Goal: Information Seeking & Learning: Learn about a topic

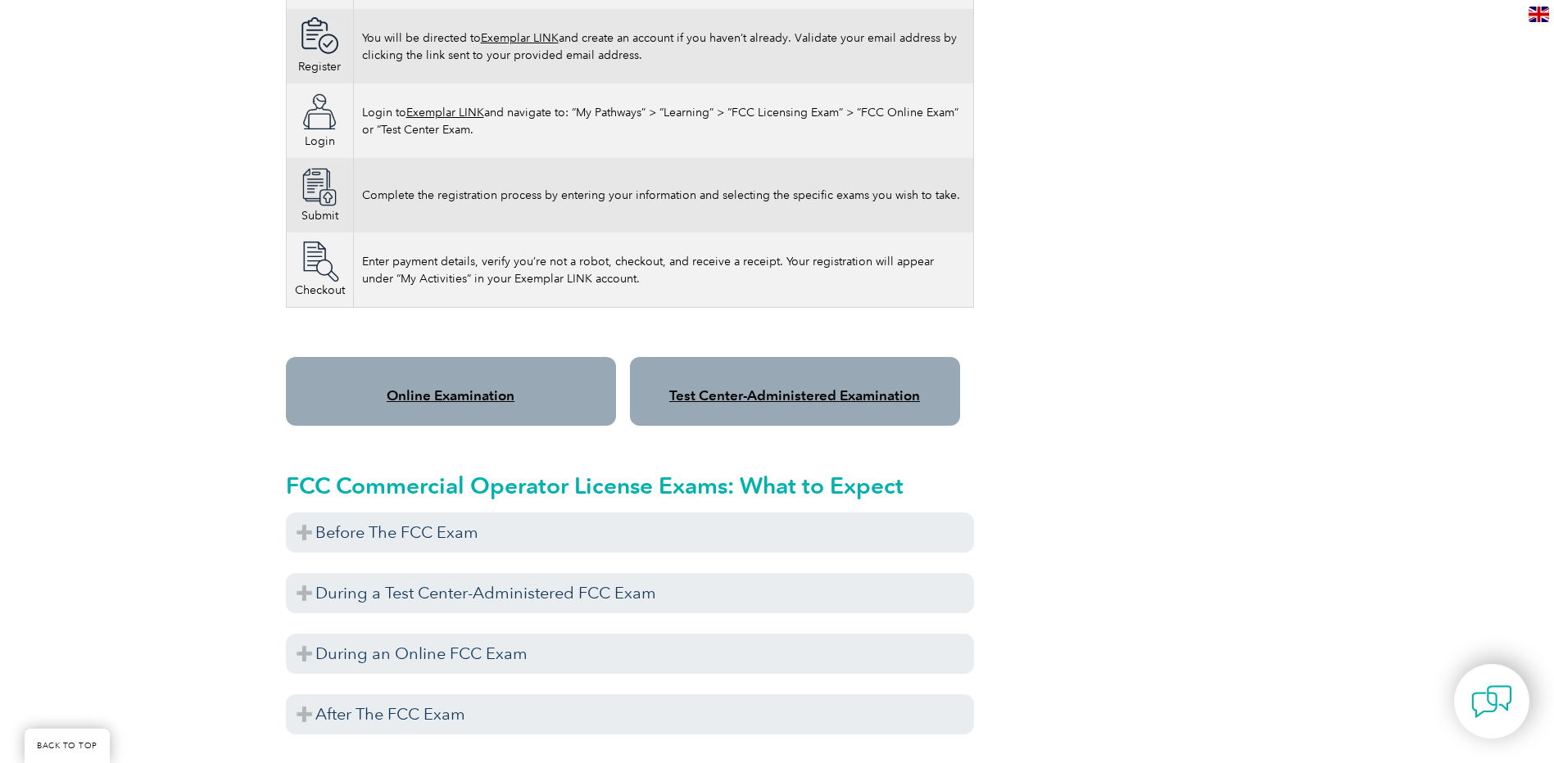
scroll to position [1228, 0]
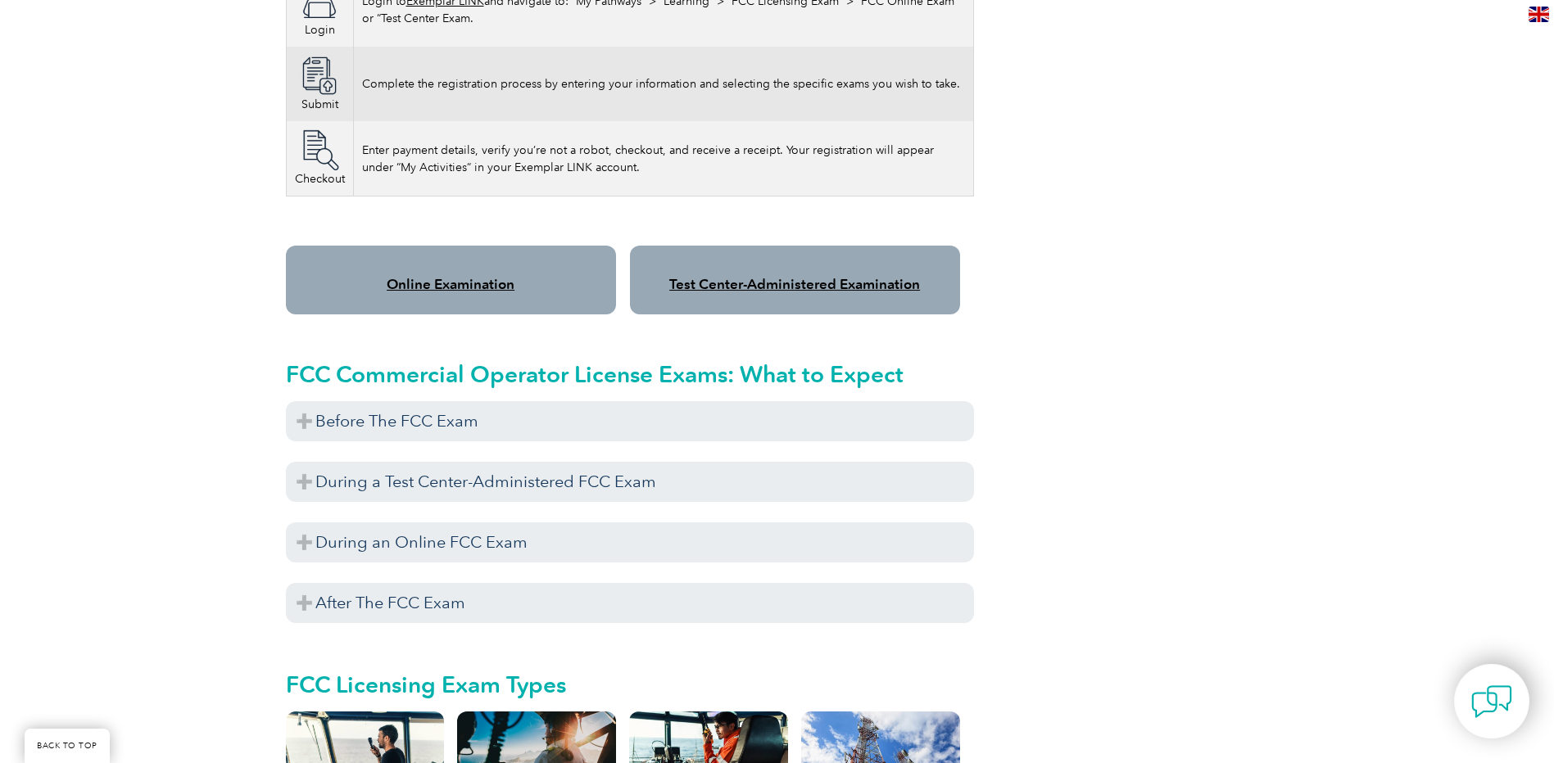
click at [455, 259] on div "Online Examination" at bounding box center [451, 280] width 330 height 69
click at [458, 276] on link "Online Examination" at bounding box center [451, 284] width 128 height 16
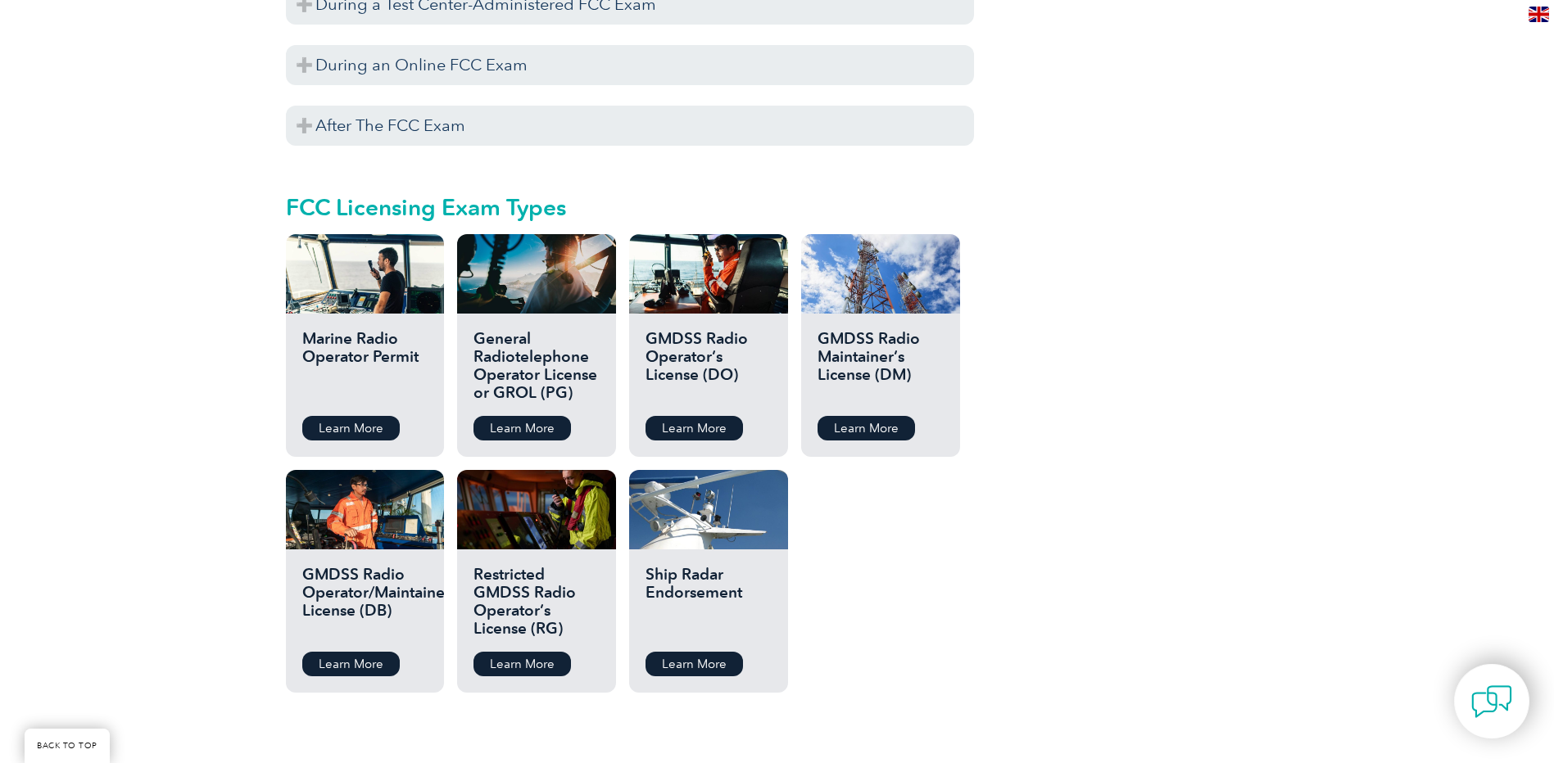
scroll to position [1720, 0]
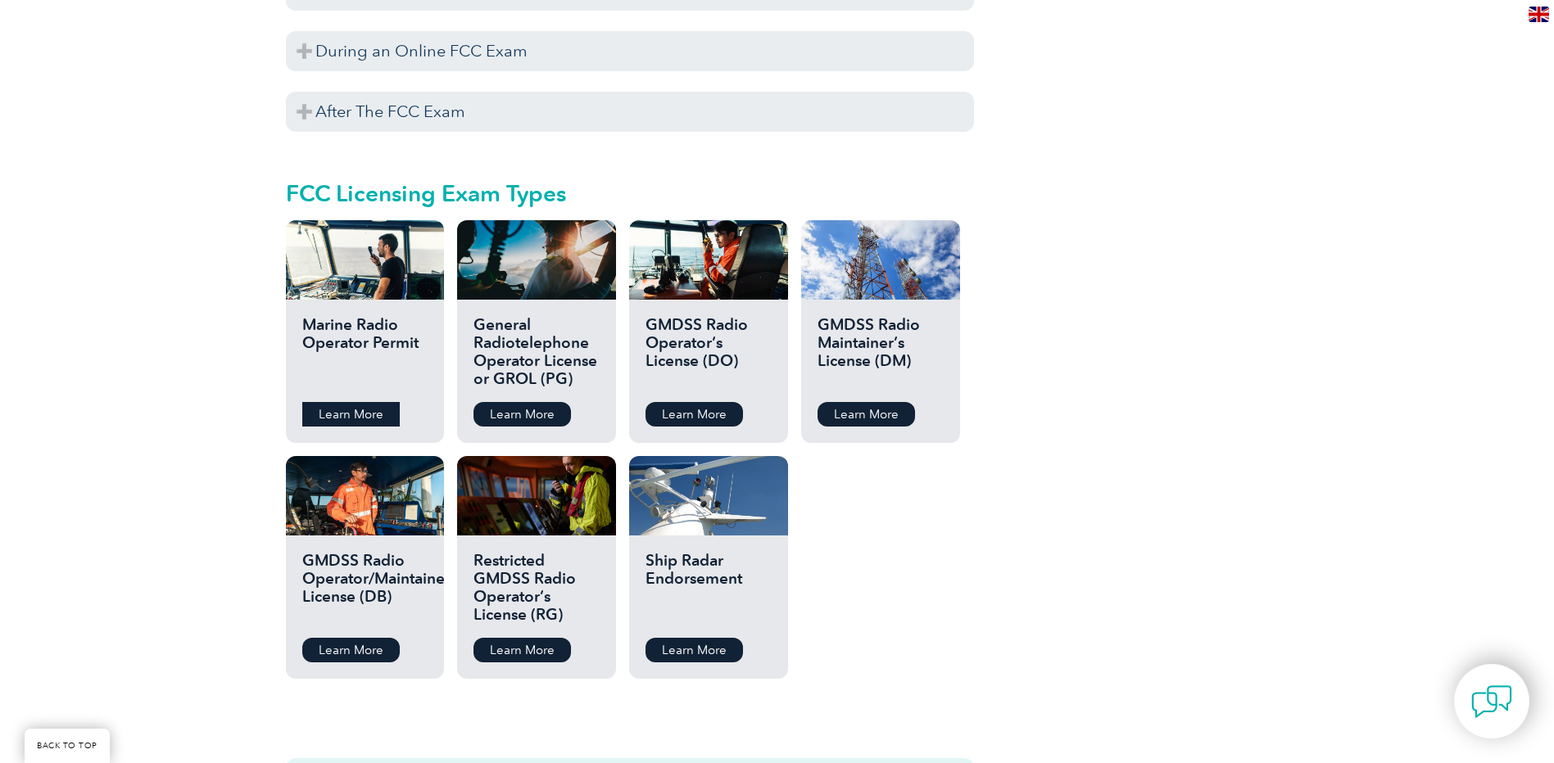
click at [356, 402] on link "Learn More" at bounding box center [350, 414] width 97 height 25
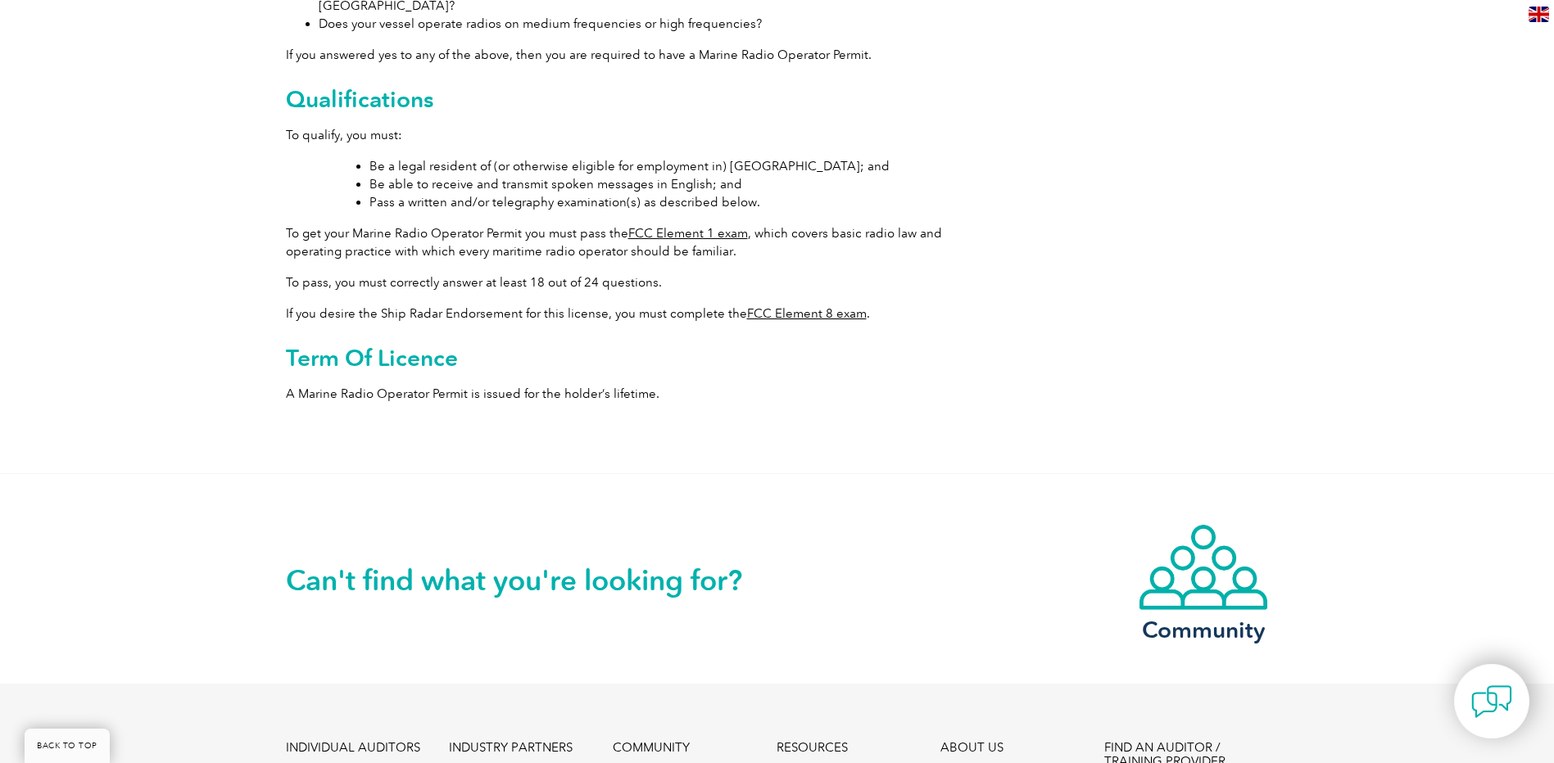
scroll to position [655, 0]
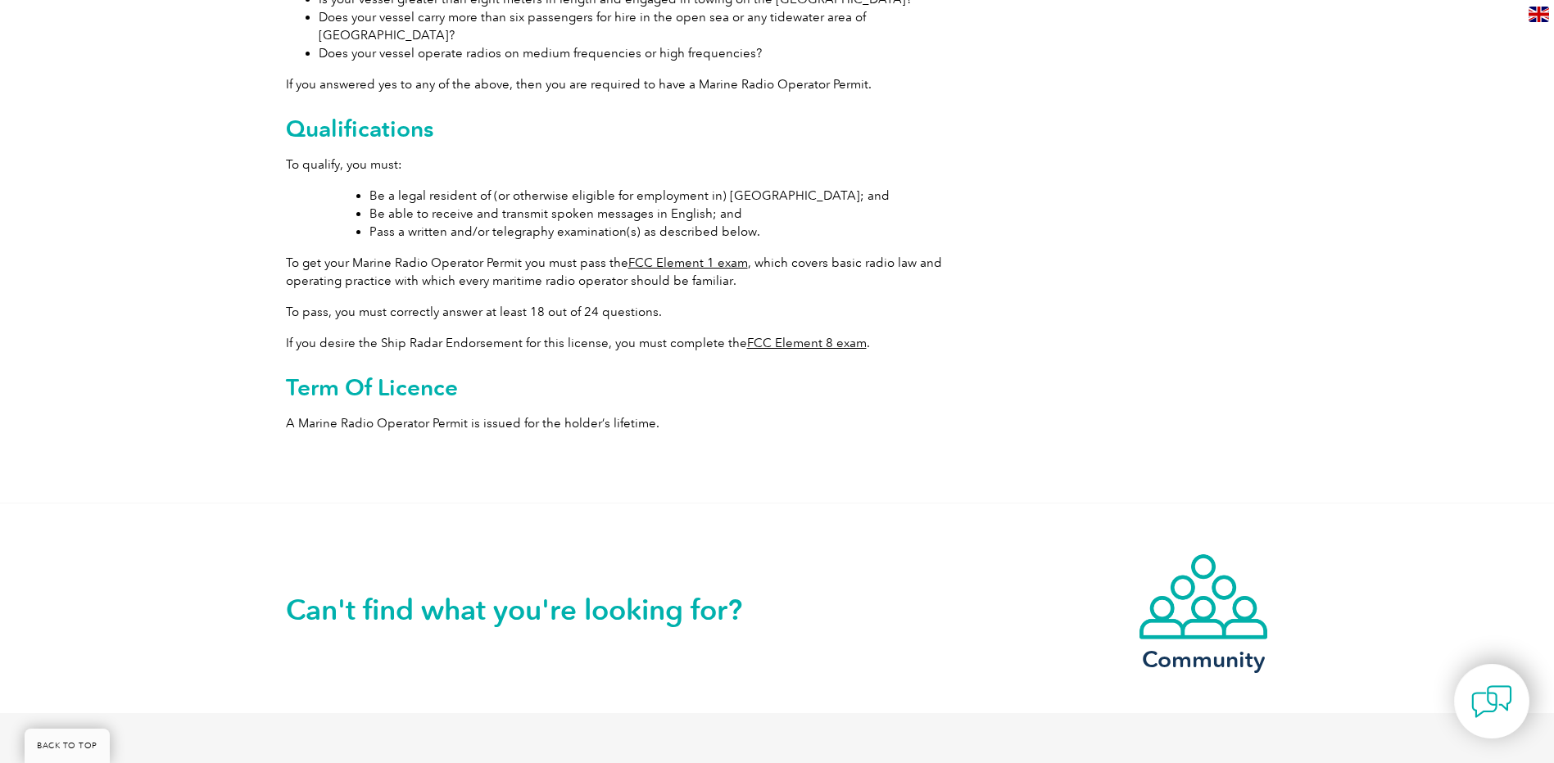
click at [676, 256] on link "FCC Element 1 exam" at bounding box center [688, 263] width 120 height 15
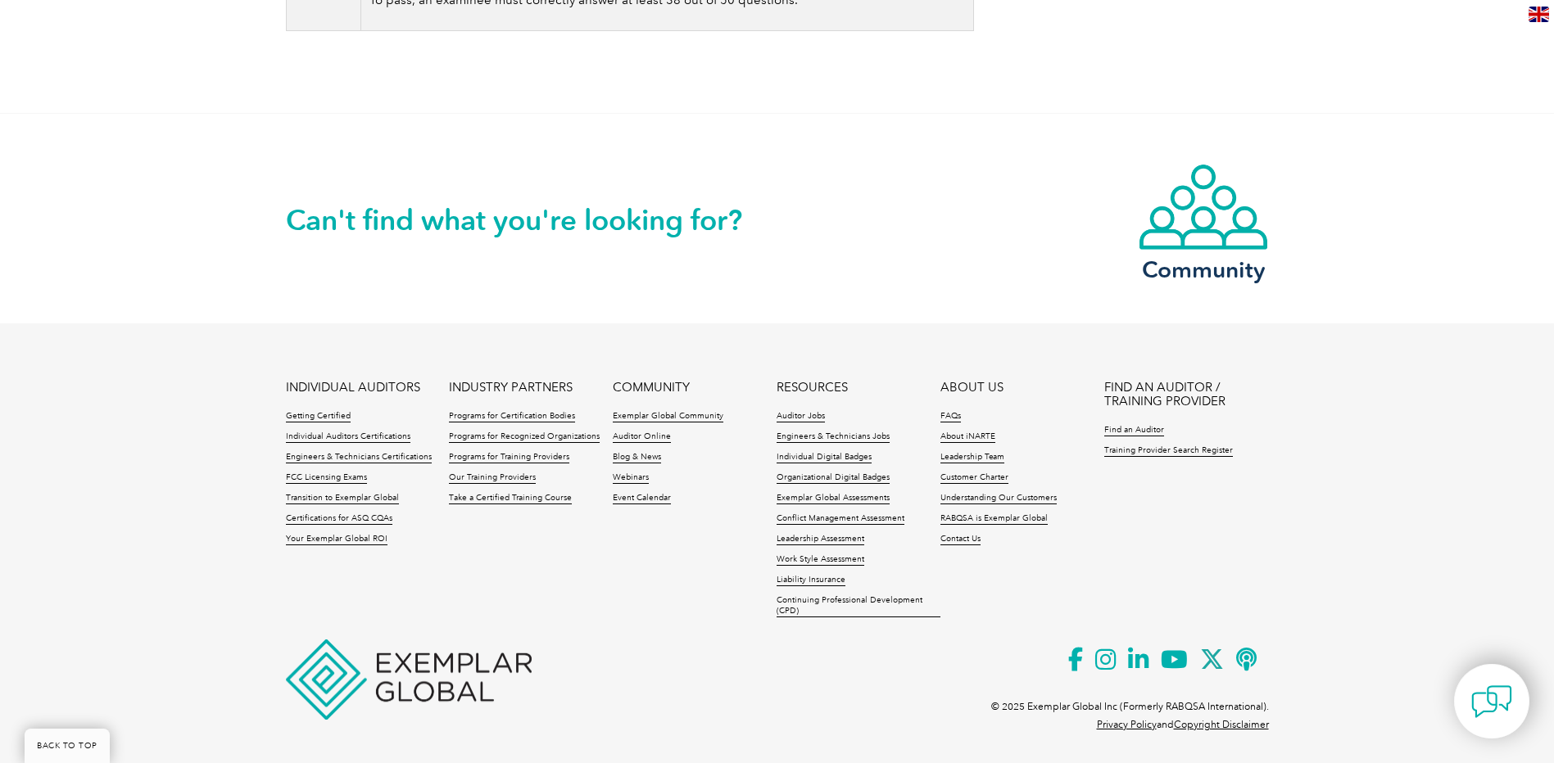
scroll to position [1401, 0]
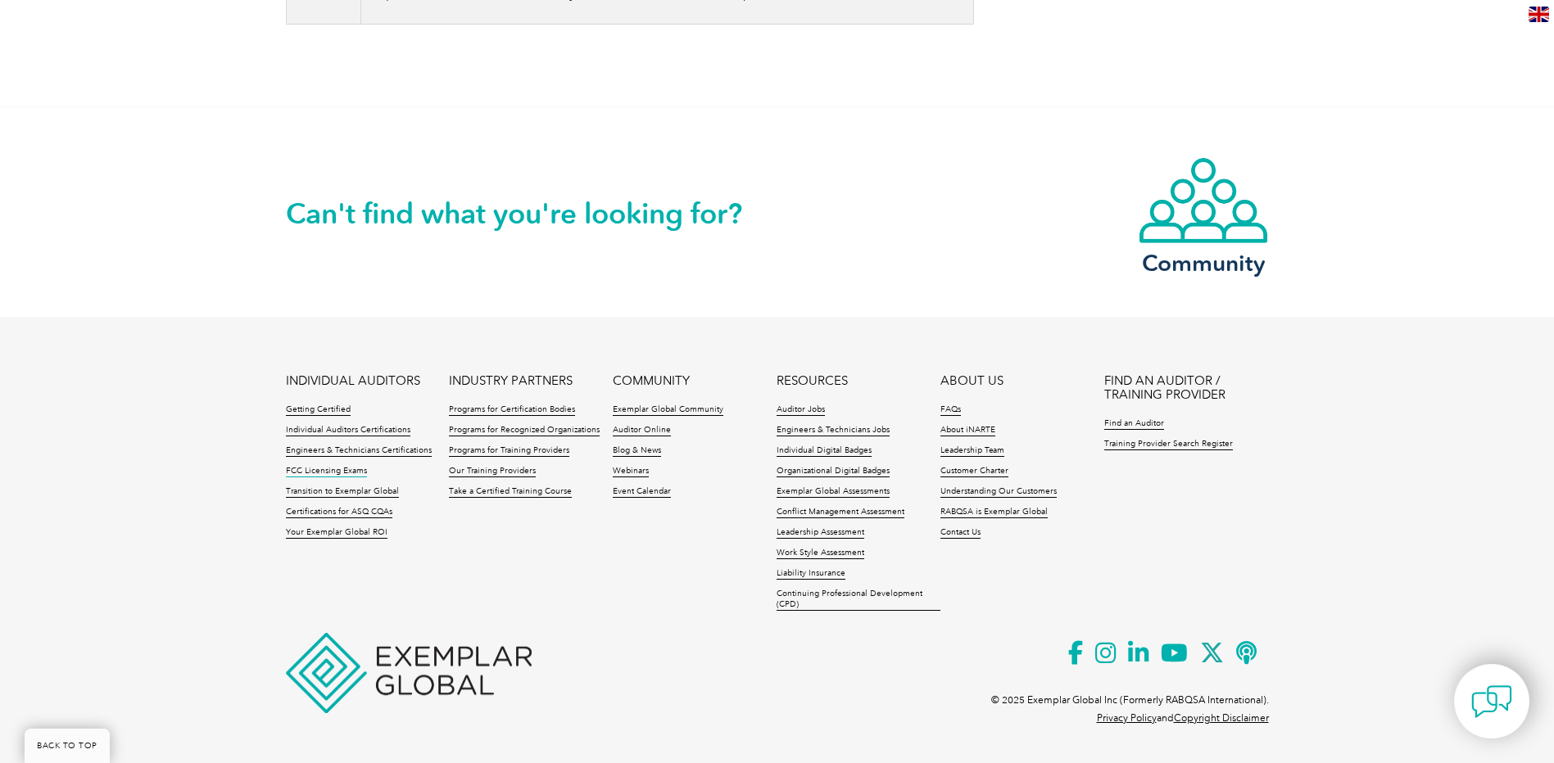
click at [308, 471] on link "FCC Licensing Exams" at bounding box center [326, 471] width 81 height 11
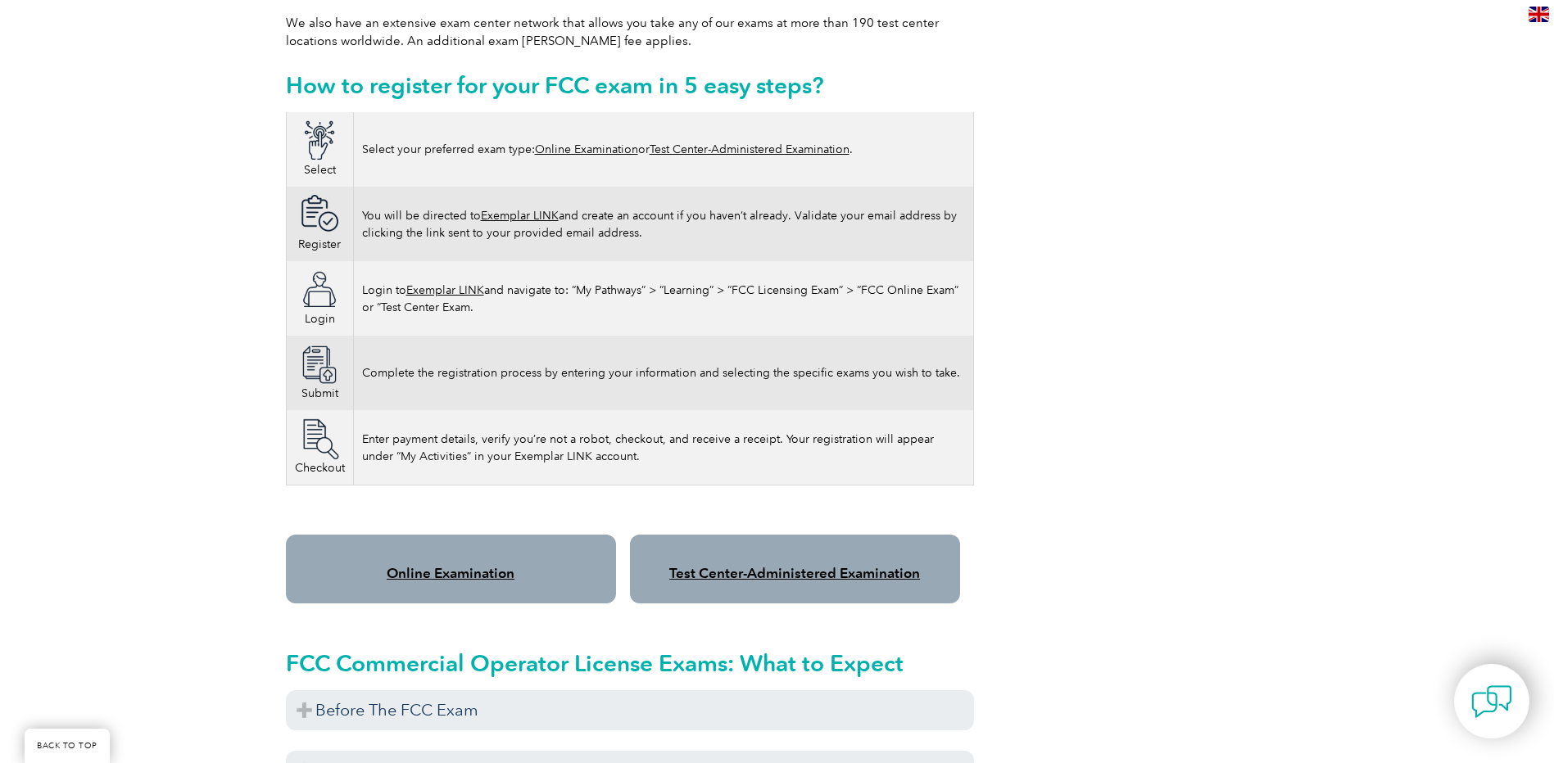
scroll to position [983, 0]
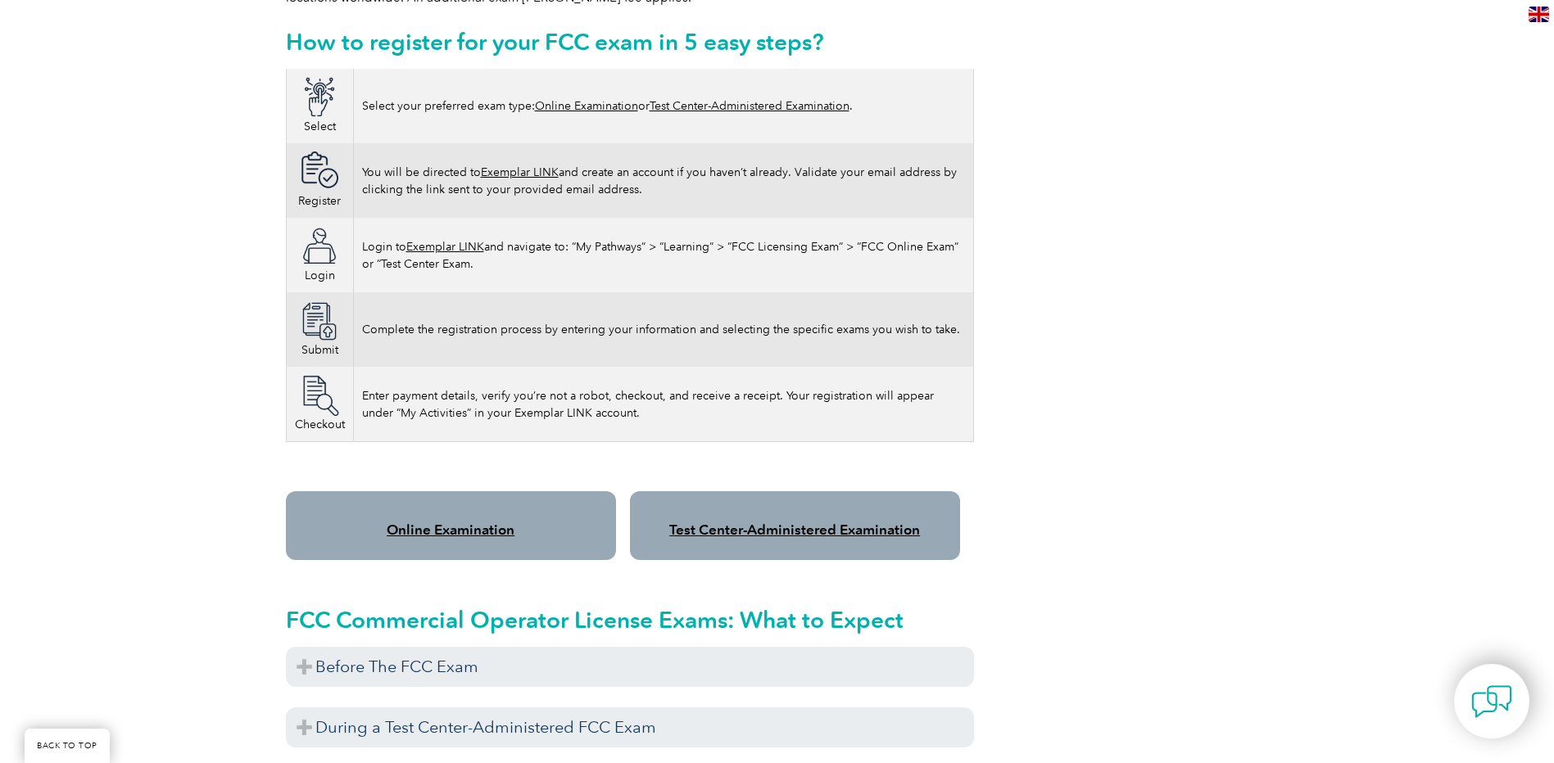
click at [455, 522] on link "Online Examination" at bounding box center [451, 530] width 128 height 16
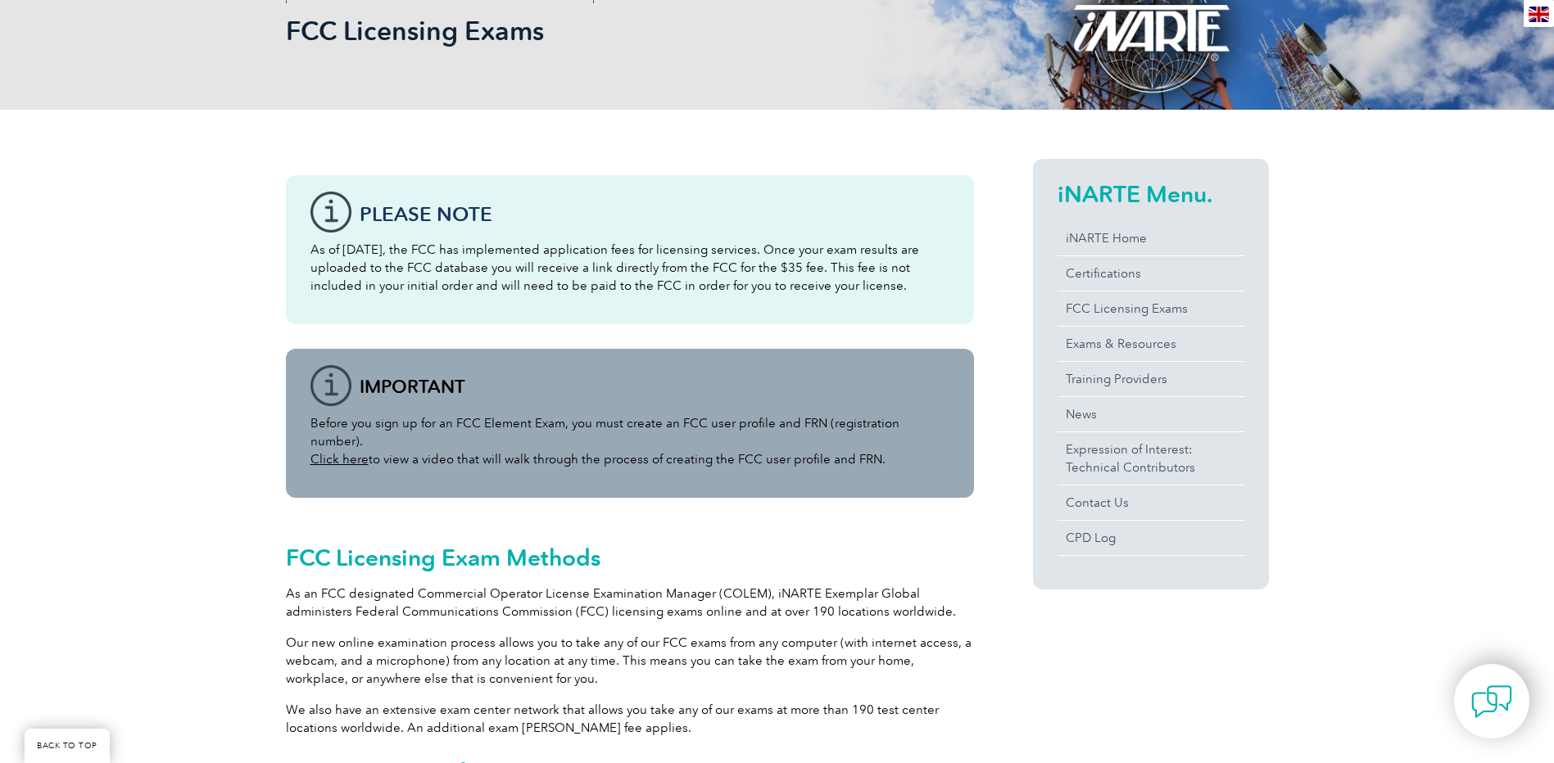
scroll to position [0, 0]
